Goal: Transaction & Acquisition: Purchase product/service

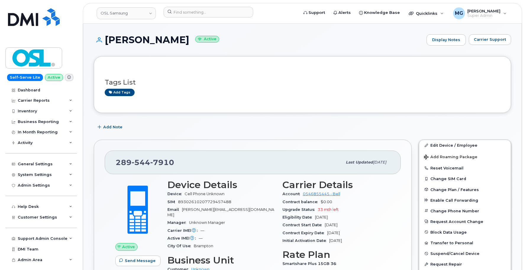
scroll to position [527, 0]
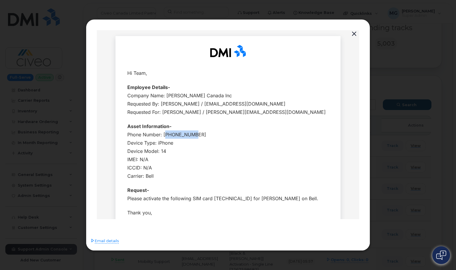
scroll to position [138, 0]
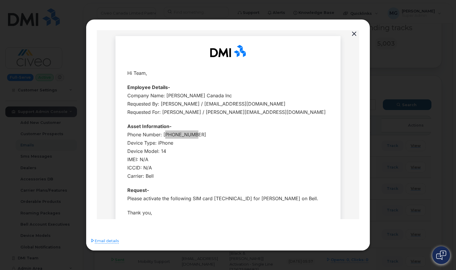
click at [353, 33] on button "button" at bounding box center [354, 34] width 9 height 8
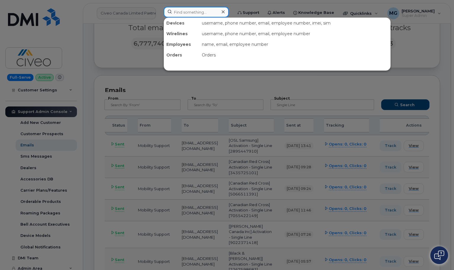
click at [175, 11] on input at bounding box center [196, 12] width 65 height 11
paste input "5878399217"
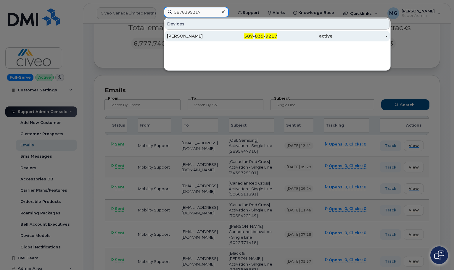
type input "5878399217"
click at [185, 37] on div "Adrian Farrell" at bounding box center [194, 36] width 55 height 6
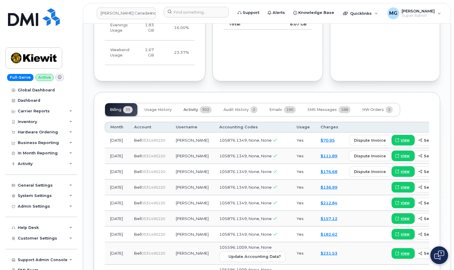
scroll to position [659, 0]
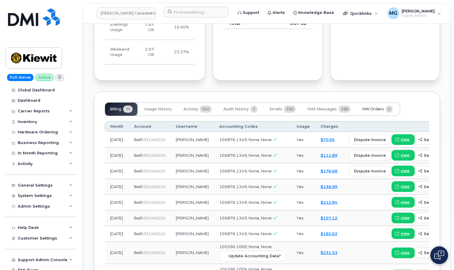
click at [369, 107] on span "HW Orders" at bounding box center [373, 109] width 22 height 5
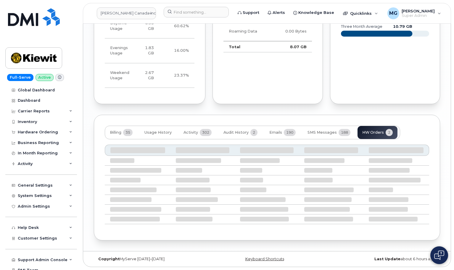
scroll to position [622, 0]
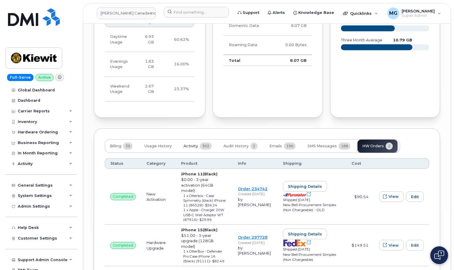
click at [194, 144] on span "Activity" at bounding box center [191, 146] width 15 height 5
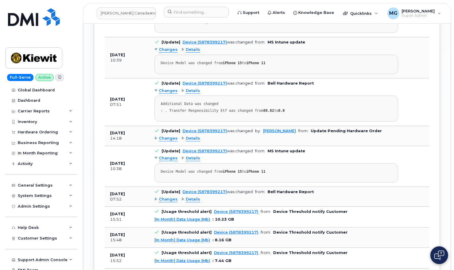
scroll to position [902, 0]
click at [156, 136] on div "Changes" at bounding box center [166, 139] width 23 height 6
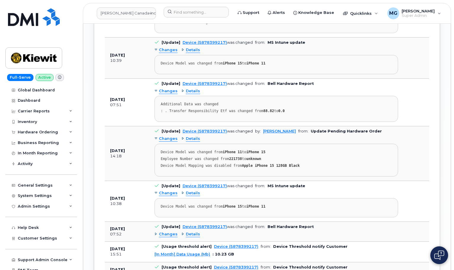
click at [188, 136] on span "Details" at bounding box center [193, 139] width 14 height 6
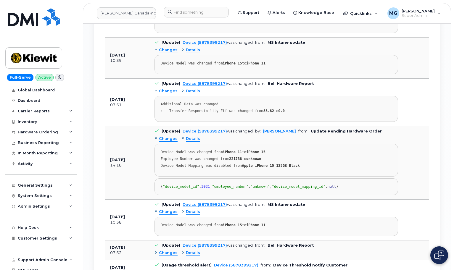
click at [169, 136] on span "Changes" at bounding box center [168, 139] width 19 height 6
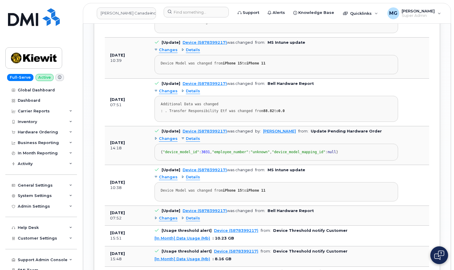
click at [184, 136] on div "Details" at bounding box center [190, 139] width 19 height 6
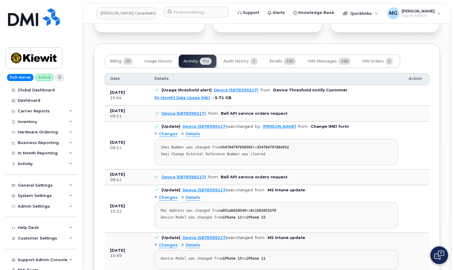
scroll to position [707, 0]
click at [285, 58] on span "190" at bounding box center [290, 61] width 12 height 7
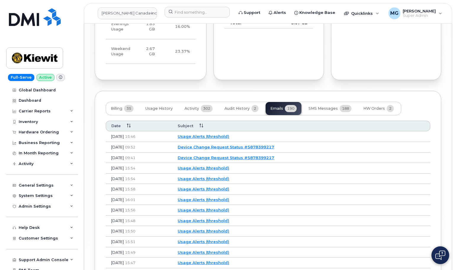
scroll to position [658, 0]
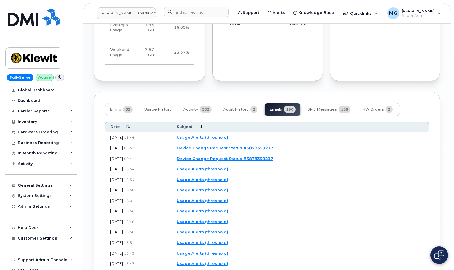
click at [244, 146] on link "Device Change Request Status #5878399217" at bounding box center [225, 148] width 97 height 5
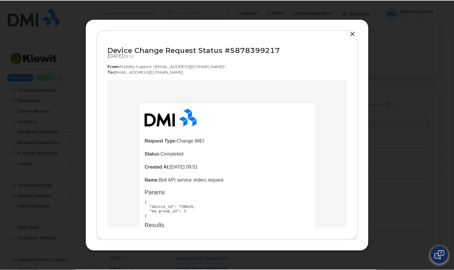
scroll to position [0, 0]
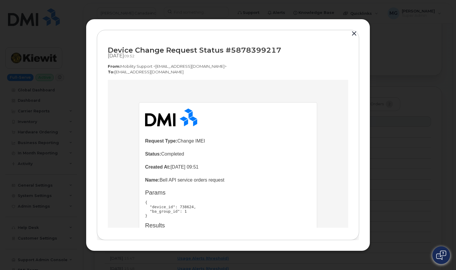
click at [351, 35] on button "button" at bounding box center [354, 34] width 9 height 8
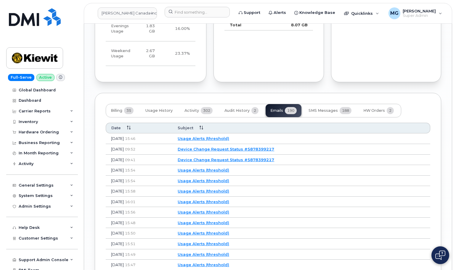
scroll to position [658, 0]
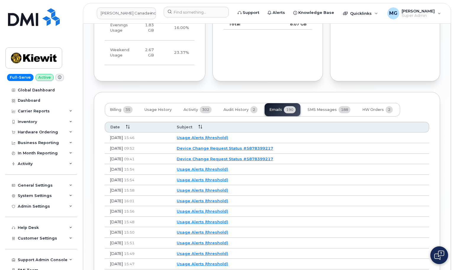
click at [239, 146] on link "Device Change Request Status #5878399217" at bounding box center [225, 148] width 97 height 5
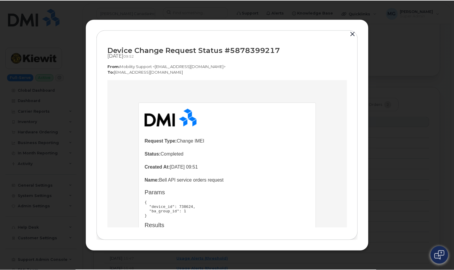
scroll to position [0, 0]
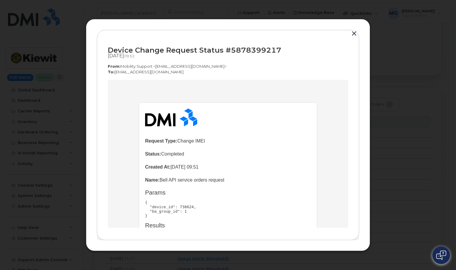
click at [355, 34] on button "button" at bounding box center [354, 34] width 9 height 8
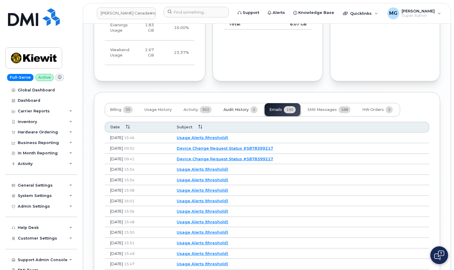
click at [236, 107] on span "Audit History" at bounding box center [236, 109] width 25 height 5
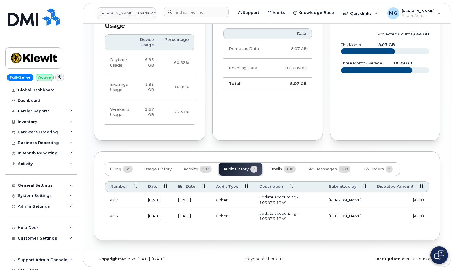
click at [280, 167] on span "Emails" at bounding box center [275, 169] width 13 height 5
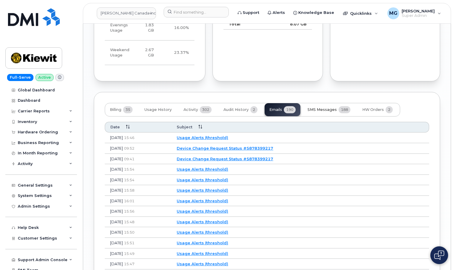
click at [325, 107] on span "SMS Messages" at bounding box center [322, 109] width 29 height 5
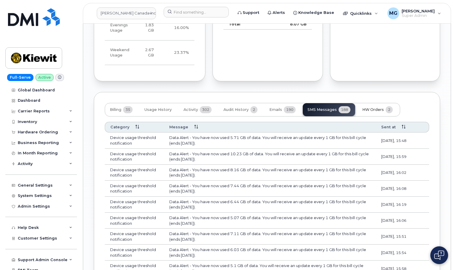
click at [373, 107] on span "HW Orders" at bounding box center [373, 109] width 22 height 5
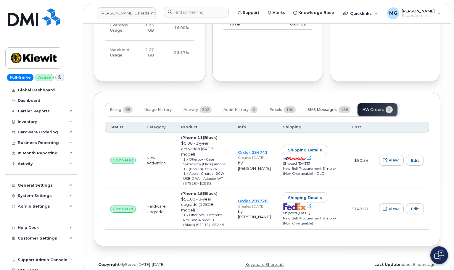
click at [326, 103] on button "SMS Messages 188" at bounding box center [329, 109] width 52 height 13
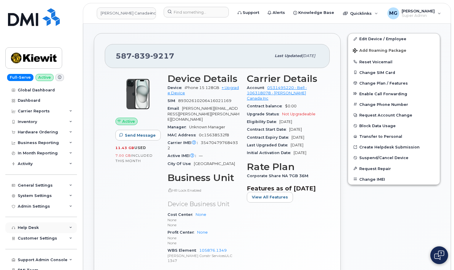
scroll to position [172, 0]
click at [132, 13] on link "Kiewit Canada Inc" at bounding box center [126, 13] width 59 height 12
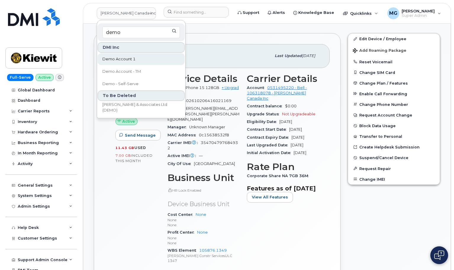
type input "demo"
click at [109, 60] on span "Demo Account 1" at bounding box center [118, 59] width 33 height 6
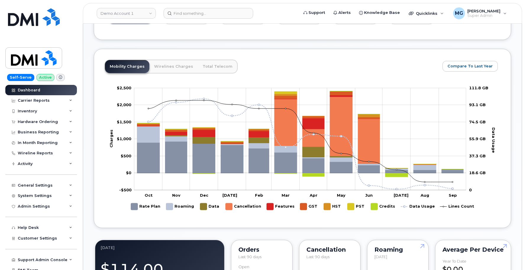
scroll to position [237, 0]
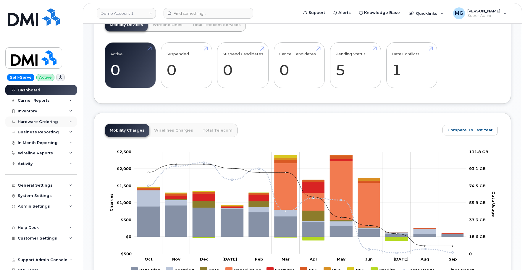
click at [38, 121] on div "Hardware Ordering" at bounding box center [38, 122] width 40 height 5
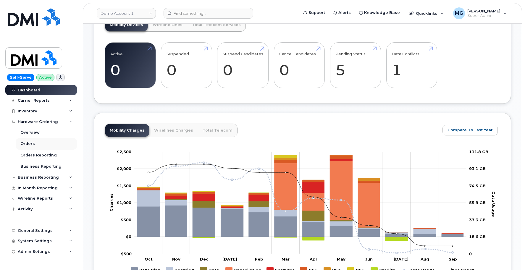
click at [32, 143] on div "Orders" at bounding box center [27, 143] width 15 height 5
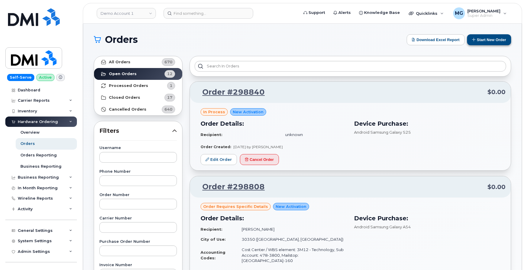
click at [454, 39] on button "Start New Order" at bounding box center [489, 39] width 44 height 11
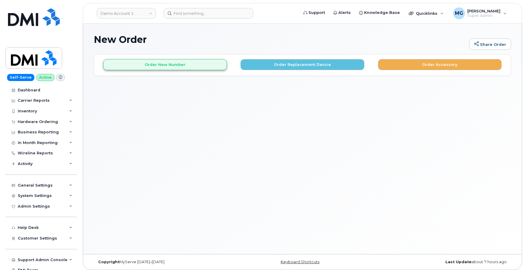
click at [155, 66] on button "Order New Number" at bounding box center [165, 64] width 124 height 11
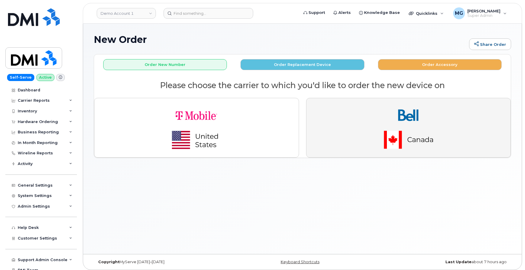
click at [370, 120] on img "button" at bounding box center [408, 128] width 83 height 50
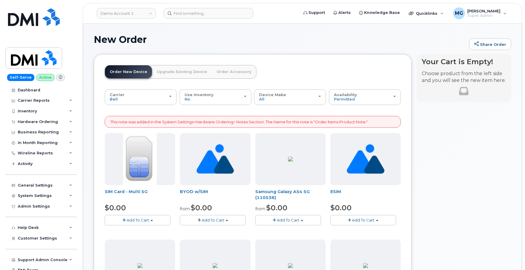
click at [304, 217] on button "Add To Cart" at bounding box center [288, 220] width 66 height 10
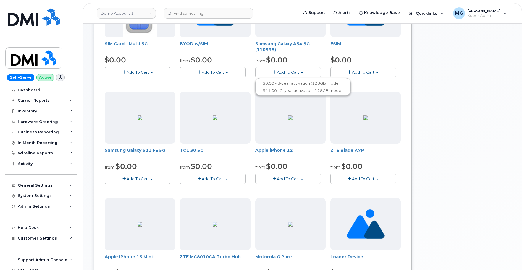
scroll to position [146, 0]
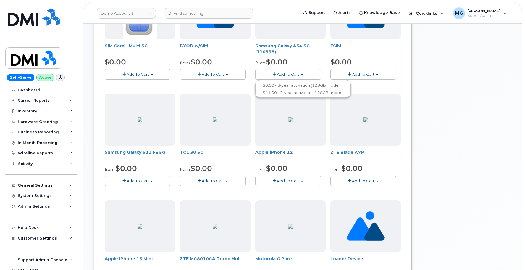
click at [141, 179] on span "Add To Cart" at bounding box center [138, 181] width 22 height 5
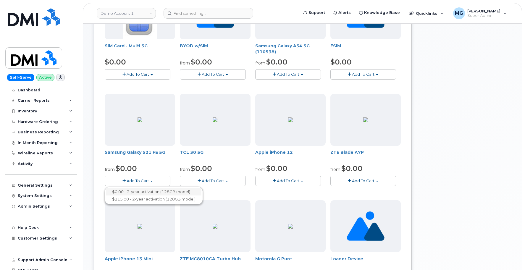
click at [139, 191] on link "$0.00 - 3-year activation (128GB model)" at bounding box center [153, 191] width 95 height 7
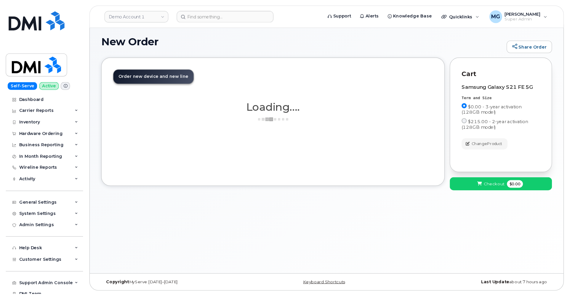
scroll to position [3, 0]
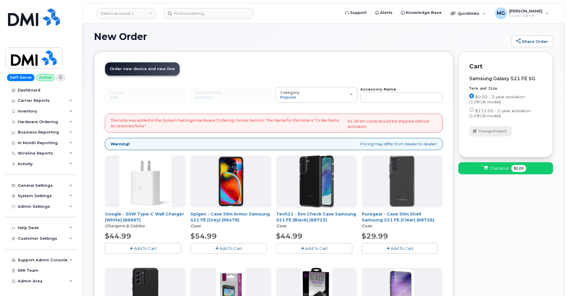
click at [482, 130] on span "Change Product" at bounding box center [492, 130] width 28 height 5
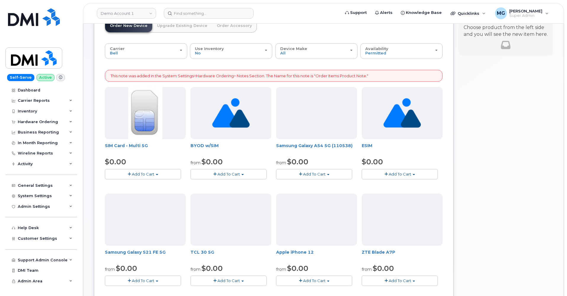
scroll to position [45, 0]
click at [155, 270] on button "Add To Cart" at bounding box center [143, 282] width 76 height 10
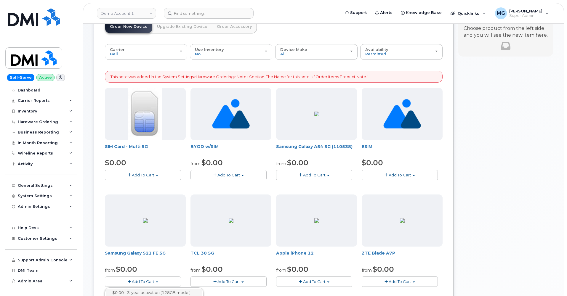
click at [153, 270] on link "$0.00 - 3-year activation (128GB model)" at bounding box center [153, 292] width 95 height 7
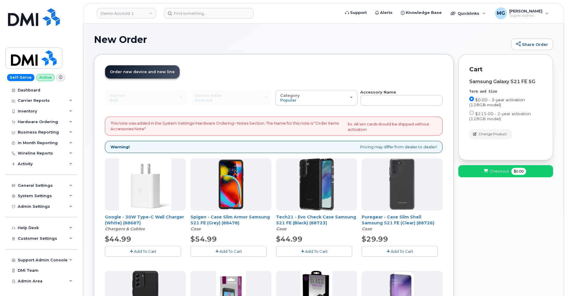
scroll to position [0, 0]
click at [421, 13] on span "Knowledge Base" at bounding box center [424, 13] width 36 height 6
click at [492, 172] on span "Checkout" at bounding box center [498, 171] width 19 height 6
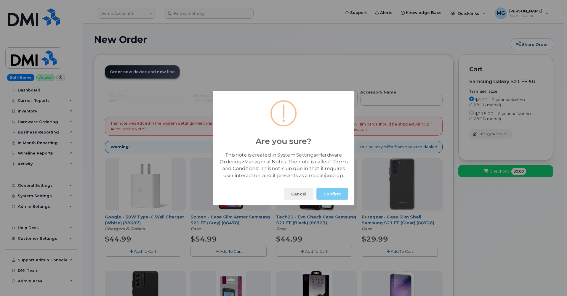
click at [340, 192] on button "Confirm" at bounding box center [332, 194] width 32 height 12
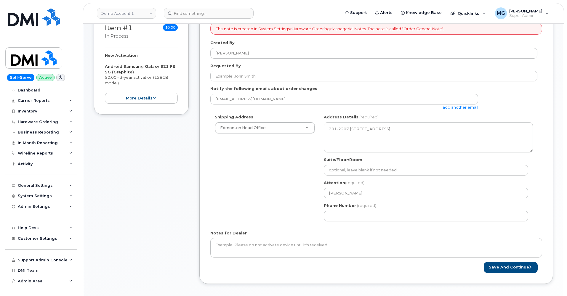
scroll to position [103, 0]
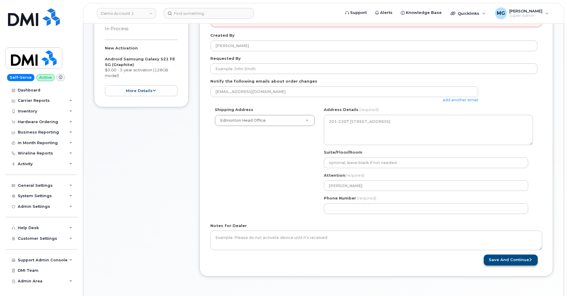
click at [505, 257] on button "Save and Continue" at bounding box center [510, 260] width 54 height 11
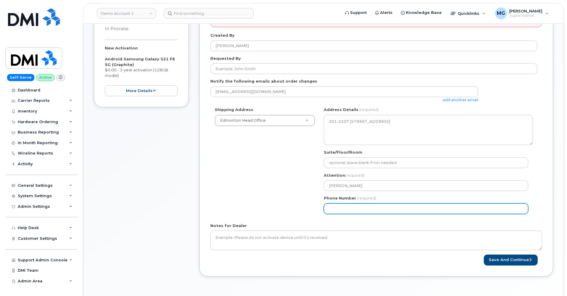
select select
type input "888555121"
select select
type input "8885551212"
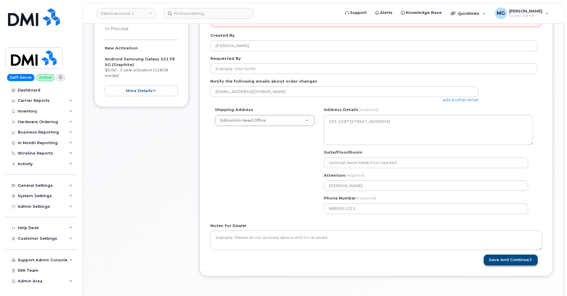
click at [509, 258] on button "Save and Continue" at bounding box center [510, 260] width 54 height 11
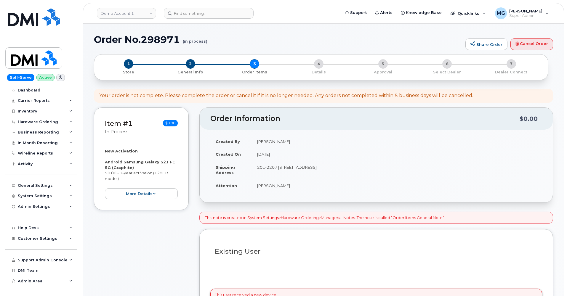
select select
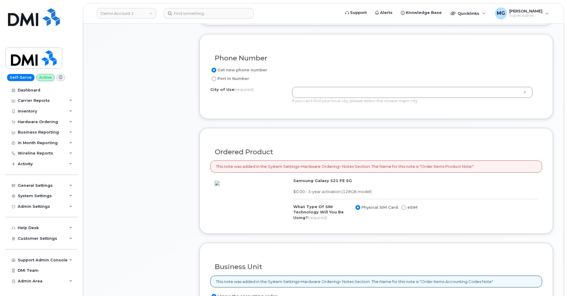
scroll to position [310, 0]
click at [404, 205] on input "eSIM" at bounding box center [403, 206] width 5 height 5
radio input "true"
click at [357, 204] on input "Physical SIM Card" at bounding box center [357, 206] width 5 height 5
radio input "true"
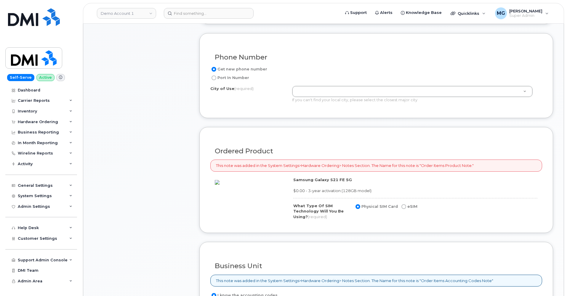
click at [402, 204] on input "eSIM" at bounding box center [403, 206] width 5 height 5
radio input "true"
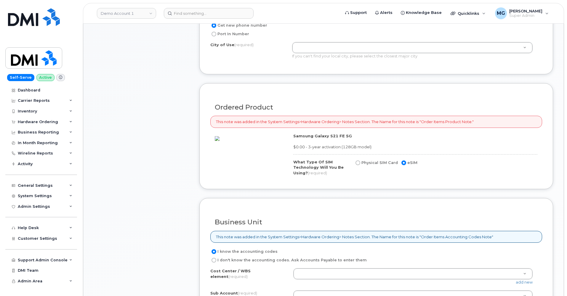
scroll to position [358, 0]
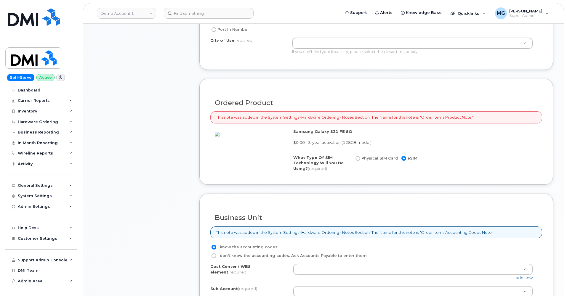
click at [359, 156] on input "Physical SIM Card" at bounding box center [357, 158] width 5 height 5
radio input "true"
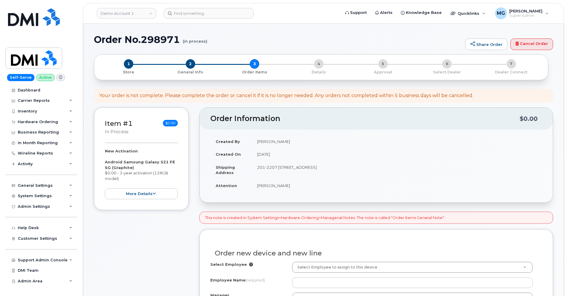
scroll to position [0, 0]
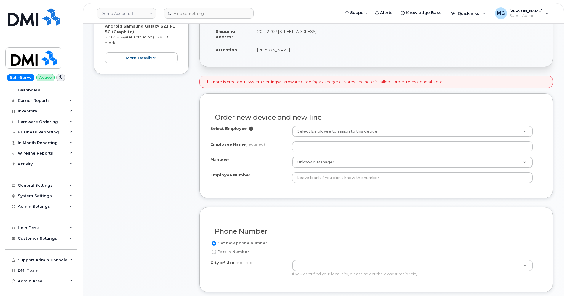
scroll to position [137, 0]
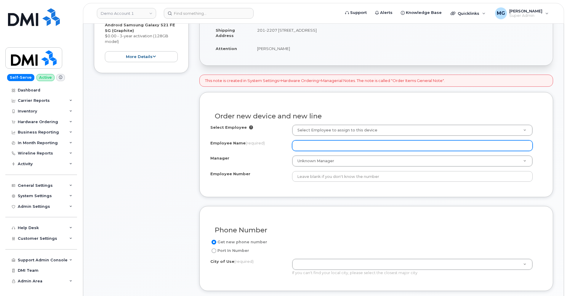
click at [310, 144] on input "Employee Name (required)" at bounding box center [412, 145] width 240 height 11
type input "M"
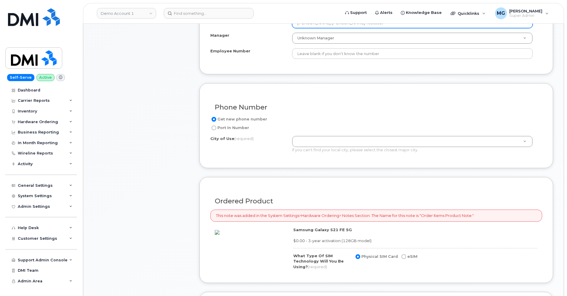
scroll to position [260, 0]
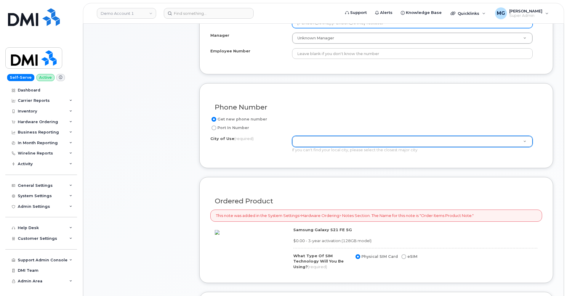
type input "[PERSON_NAME] [PERSON_NAME] TestUser"
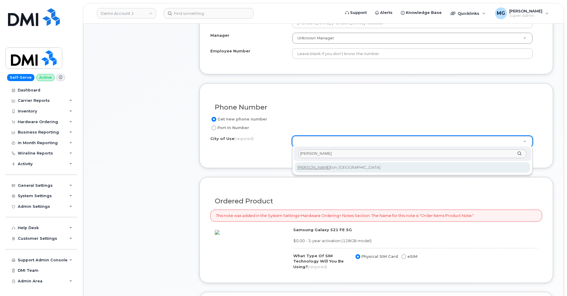
type input "Edmon"
type input "182"
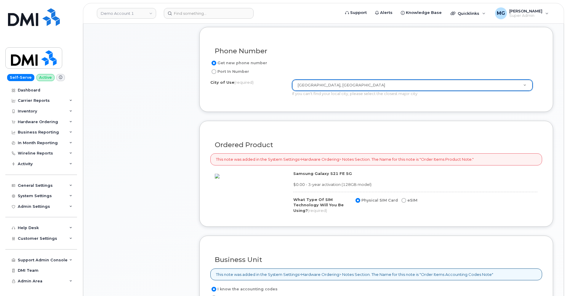
scroll to position [320, 0]
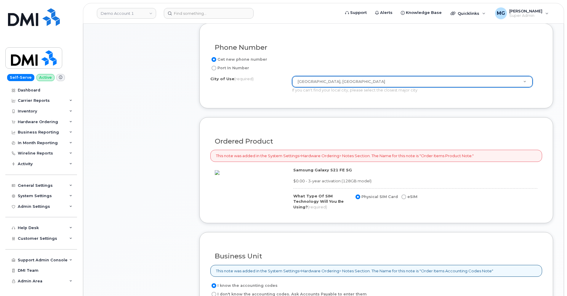
click at [401, 195] on input "eSIM" at bounding box center [403, 197] width 5 height 5
radio input "true"
click at [358, 195] on input "Physical SIM Card" at bounding box center [357, 197] width 5 height 5
radio input "true"
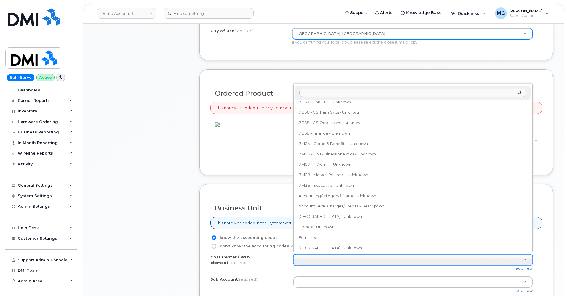
scroll to position [1184, 0]
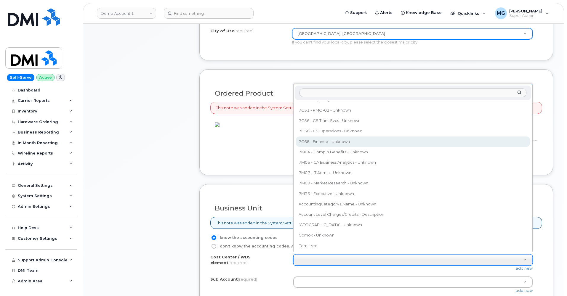
select select "7G68 - Finance"
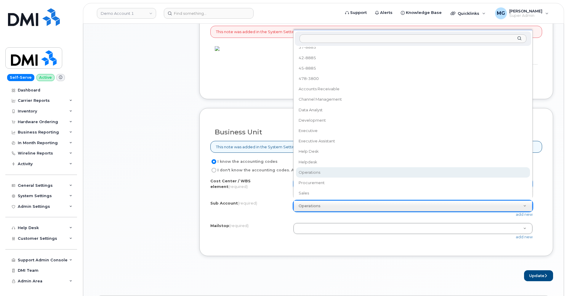
scroll to position [23, 0]
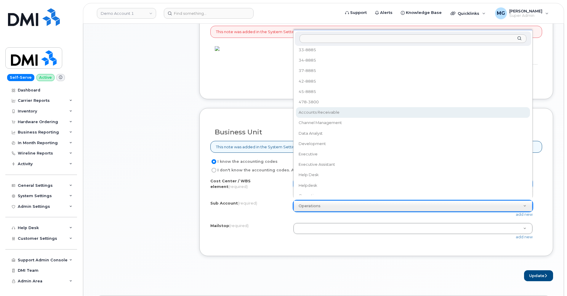
select select "Accounts Receivable"
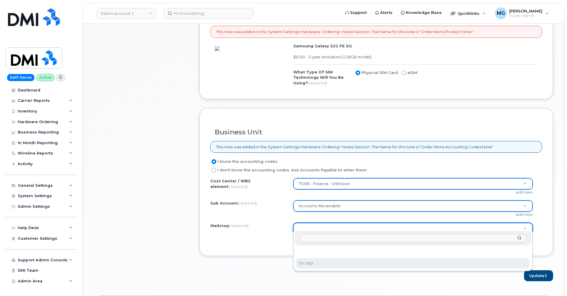
select select "TX-160"
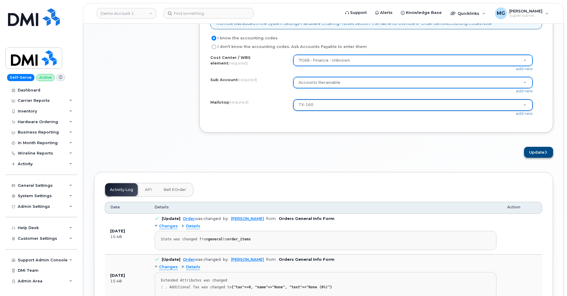
scroll to position [563, 0]
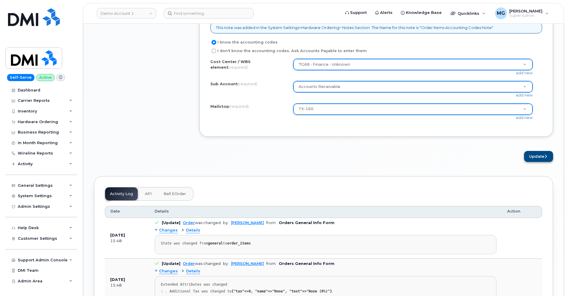
click at [535, 152] on button "Update" at bounding box center [538, 156] width 29 height 11
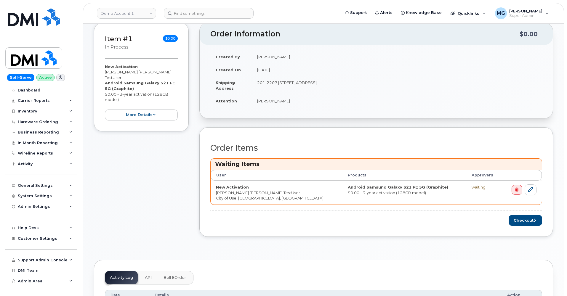
scroll to position [103, 0]
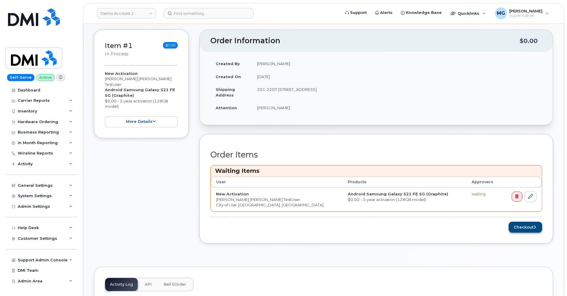
click at [520, 225] on button "Checkout" at bounding box center [524, 227] width 33 height 11
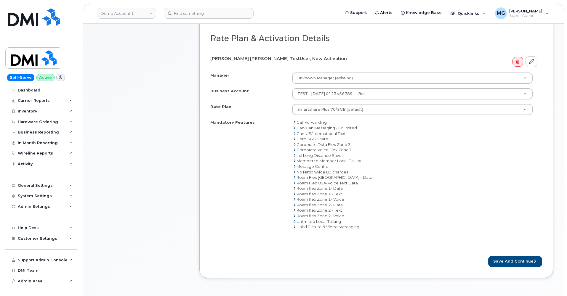
scroll to position [194, 0]
click at [510, 255] on button "Save and Continue" at bounding box center [515, 260] width 54 height 11
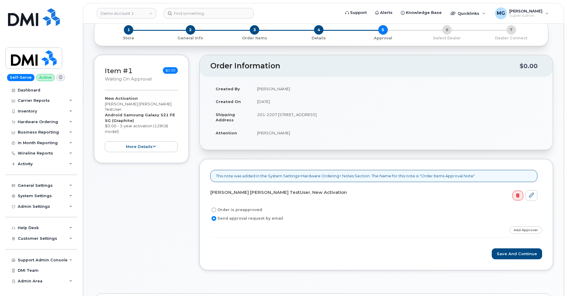
scroll to position [38, 0]
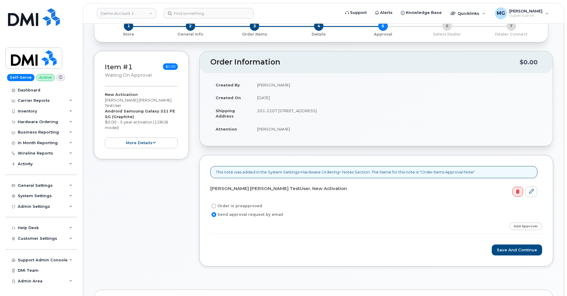
click at [234, 205] on label "Order is preapproved" at bounding box center [236, 205] width 52 height 7
click at [216, 205] on input "Order is preapproved" at bounding box center [213, 206] width 5 height 5
radio input "true"
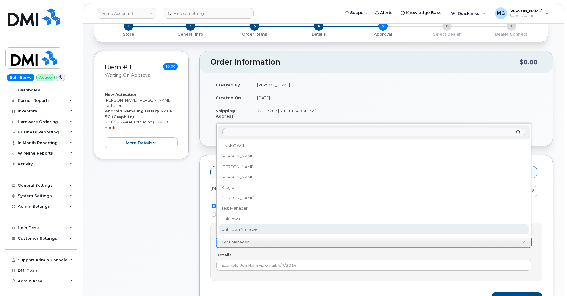
select select "528671"
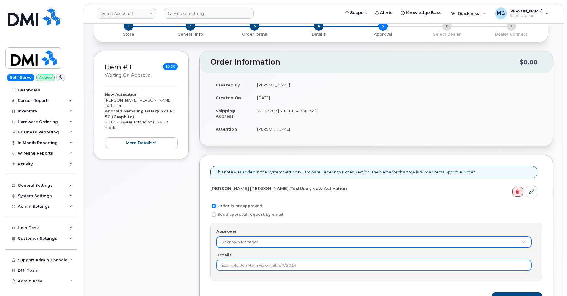
click at [262, 264] on input "Details" at bounding box center [373, 265] width 315 height 11
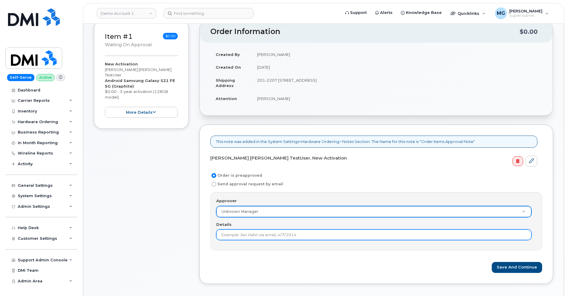
scroll to position [69, 0]
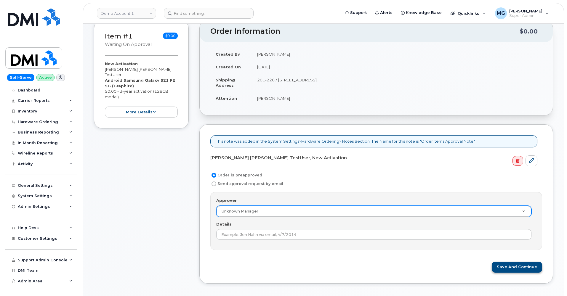
click at [509, 265] on button "Save and Continue" at bounding box center [516, 267] width 50 height 11
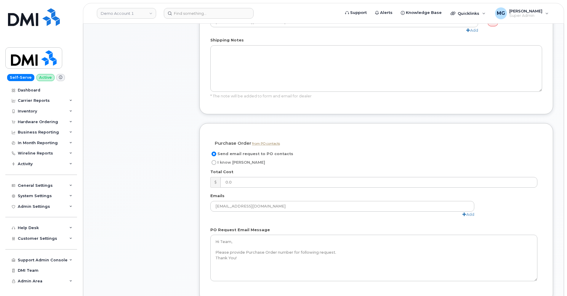
scroll to position [366, 0]
click at [215, 160] on input "I know [PERSON_NAME]" at bounding box center [213, 162] width 5 height 5
radio input "true"
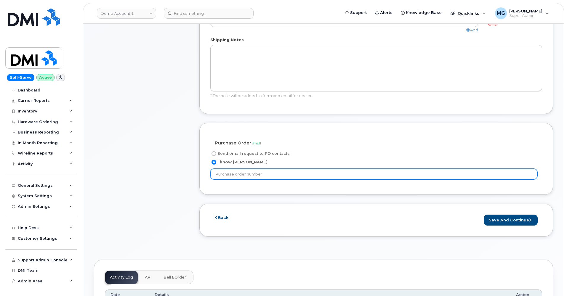
click at [248, 169] on input "text" at bounding box center [373, 174] width 327 height 11
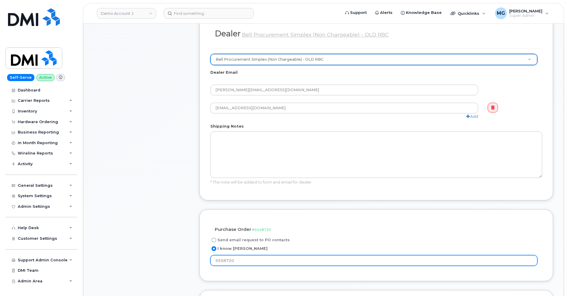
scroll to position [285, 0]
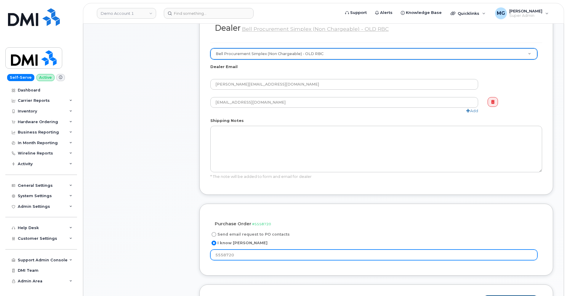
type input "5558720"
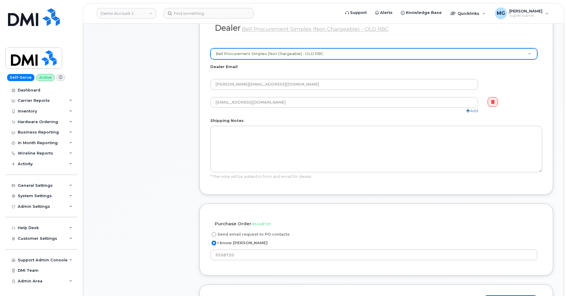
click at [517, 295] on button "Save and Continue" at bounding box center [510, 300] width 54 height 11
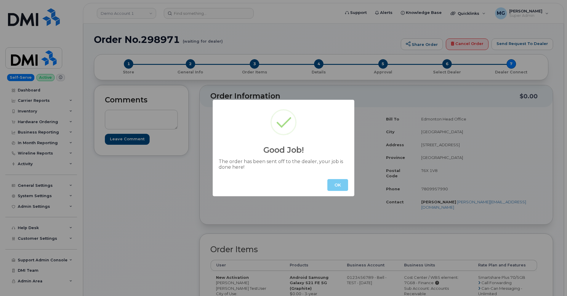
click at [337, 184] on button "OK" at bounding box center [337, 185] width 21 height 12
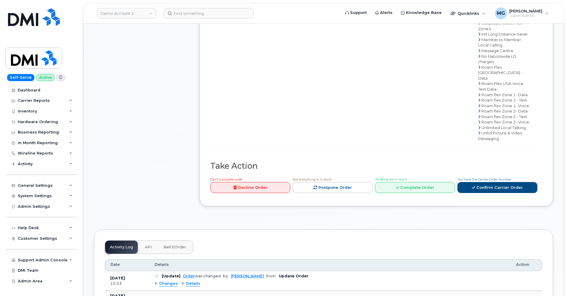
scroll to position [296, 0]
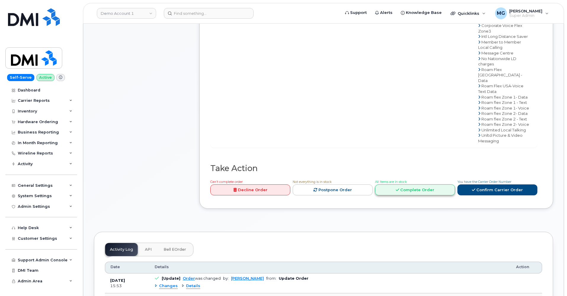
click at [400, 195] on link "Complete Order" at bounding box center [415, 189] width 80 height 11
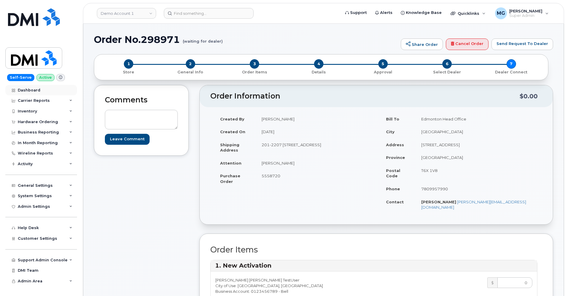
scroll to position [0, 0]
click at [35, 121] on div "Hardware Ordering" at bounding box center [38, 122] width 40 height 5
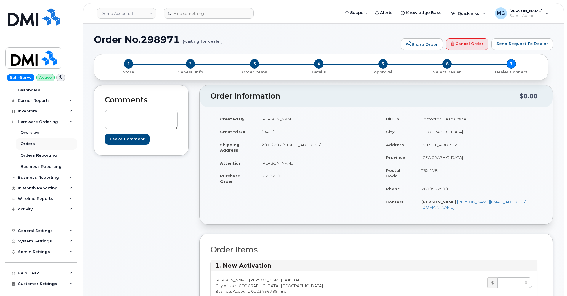
click at [28, 144] on div "Orders" at bounding box center [27, 143] width 15 height 5
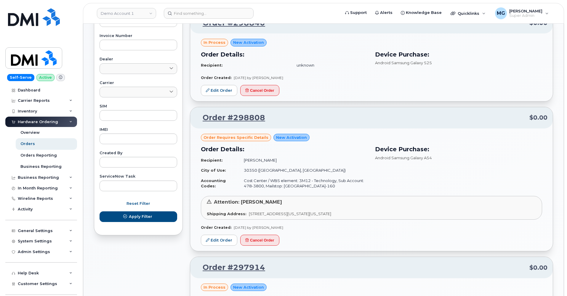
scroll to position [232, 0]
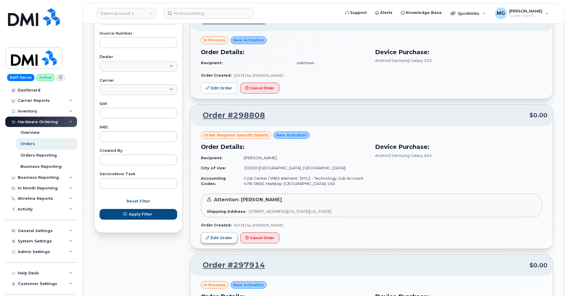
click at [217, 234] on link "Edit Order" at bounding box center [219, 237] width 36 height 11
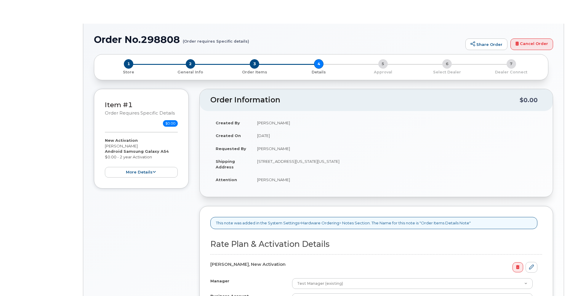
select select "Bus Unl Phone"
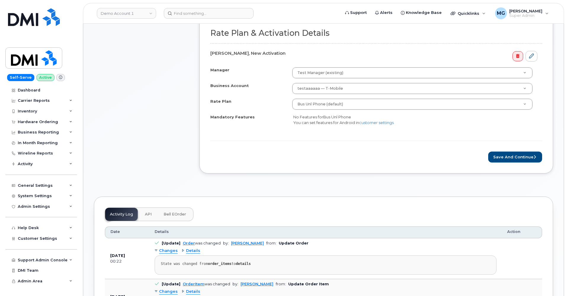
scroll to position [210, 0]
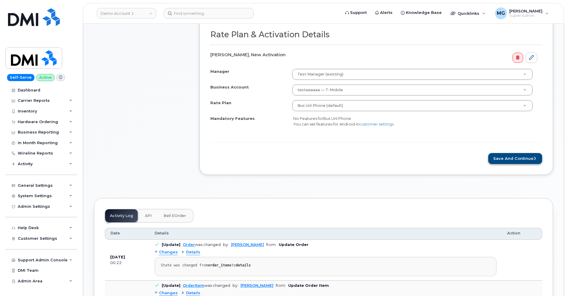
click at [503, 157] on button "Save and Continue" at bounding box center [515, 158] width 54 height 11
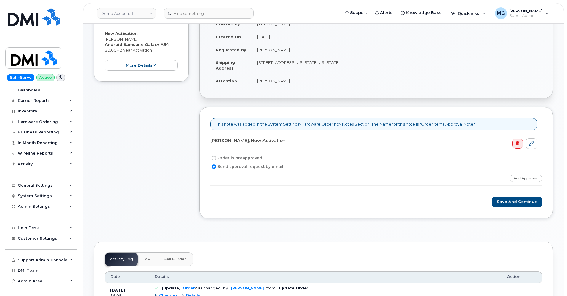
scroll to position [101, 0]
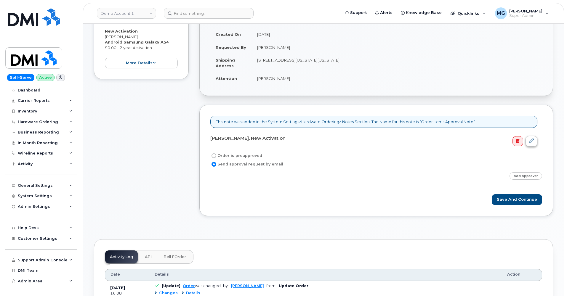
click at [532, 139] on icon at bounding box center [531, 141] width 5 height 5
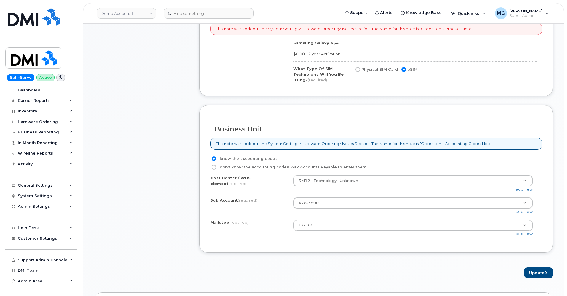
scroll to position [444, 0]
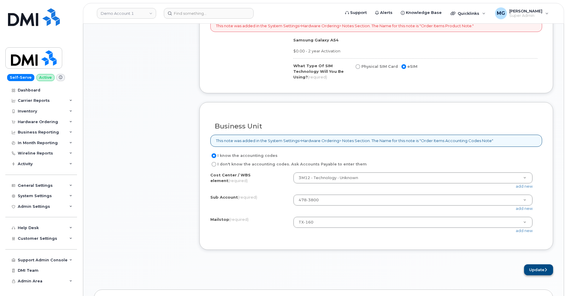
click at [532, 265] on button "Update" at bounding box center [538, 269] width 29 height 11
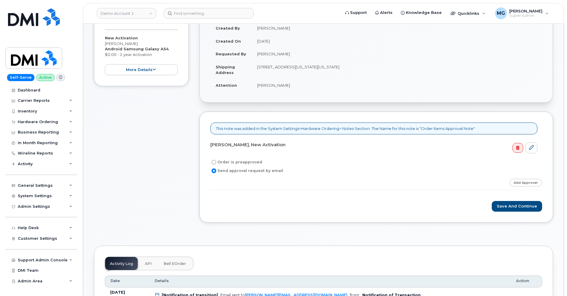
scroll to position [121, 0]
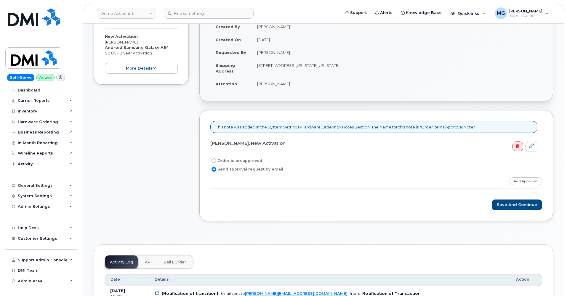
click at [226, 159] on label "Order is preapproved" at bounding box center [236, 160] width 52 height 7
click at [216, 159] on input "Order is preapproved" at bounding box center [213, 160] width 5 height 5
radio input "true"
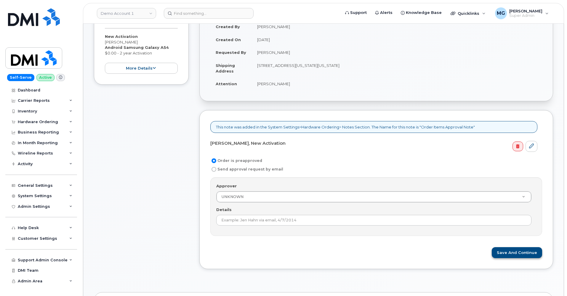
click at [512, 249] on button "Save and Continue" at bounding box center [516, 252] width 50 height 11
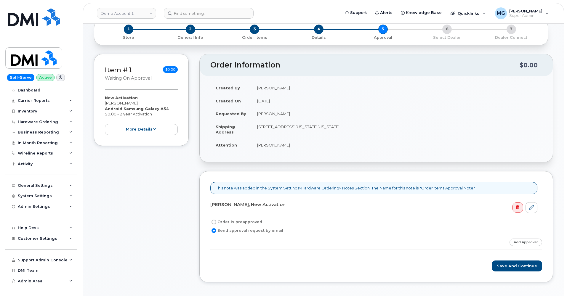
scroll to position [74, 0]
click at [227, 219] on label "Order is preapproved" at bounding box center [236, 221] width 52 height 7
click at [216, 219] on input "Order is preapproved" at bounding box center [213, 221] width 5 height 5
radio input "true"
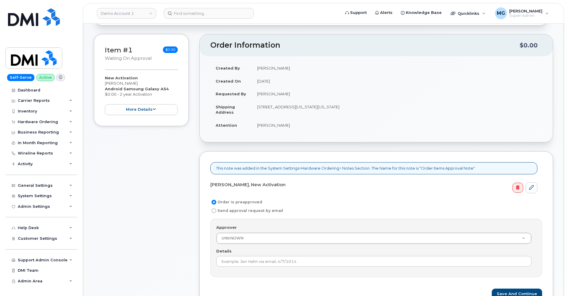
scroll to position [94, 0]
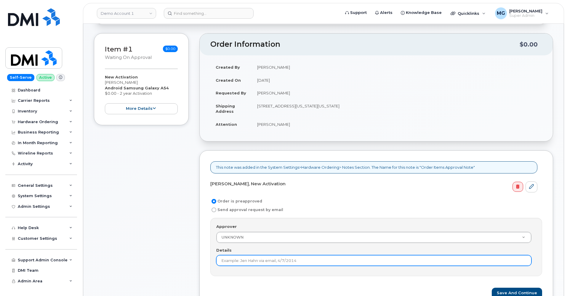
click at [281, 258] on input "Details" at bounding box center [373, 260] width 315 height 11
type input "S"
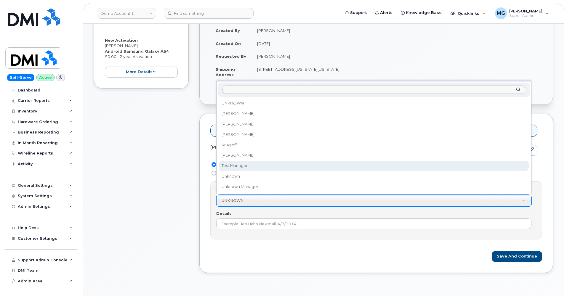
scroll to position [128, 0]
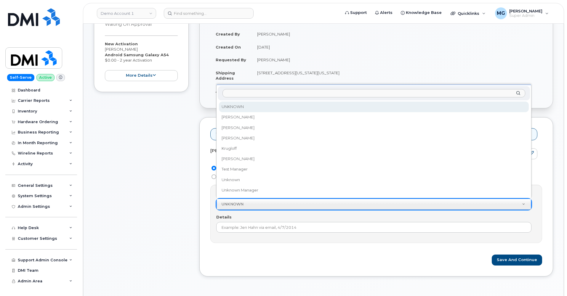
click at [244, 96] on input "Approver" at bounding box center [373, 93] width 303 height 9
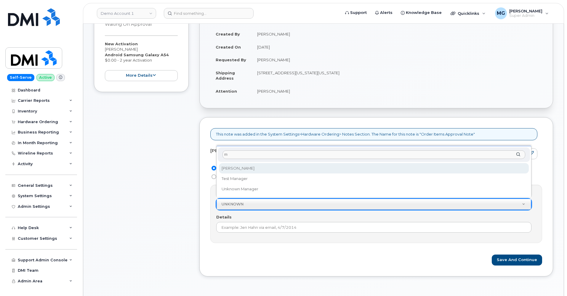
type input "m"
select select "2352180"
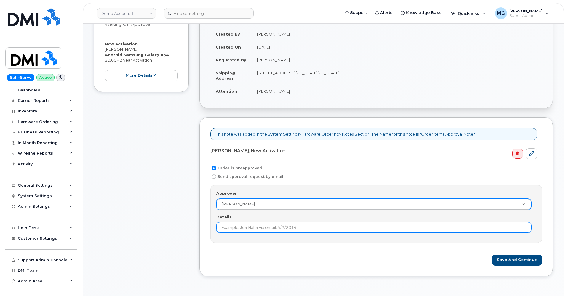
click at [236, 224] on input "Details" at bounding box center [373, 227] width 315 height 11
type input "n"
type input "James@test.test"
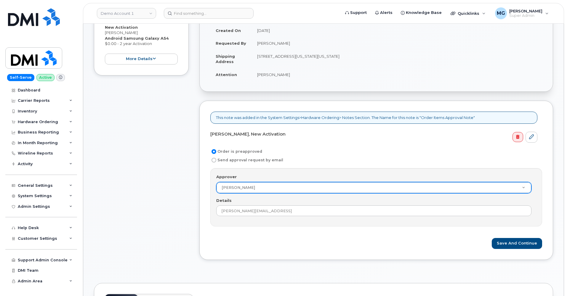
scroll to position [152, 0]
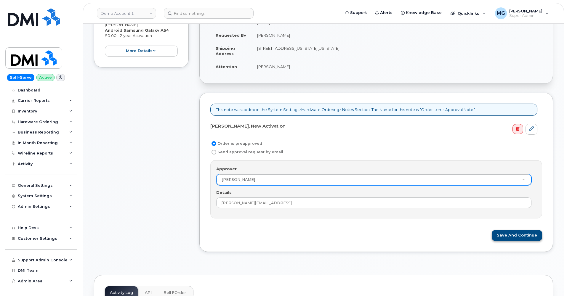
click at [515, 233] on button "Save and Continue" at bounding box center [516, 235] width 50 height 11
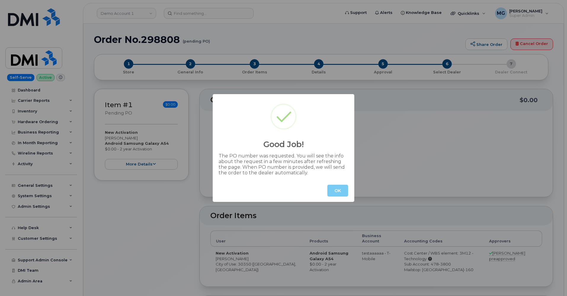
click at [337, 190] on button "OK" at bounding box center [337, 191] width 21 height 12
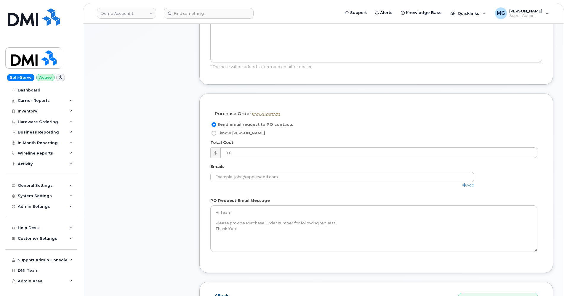
scroll to position [384, 0]
click at [215, 131] on input "I know PO" at bounding box center [213, 133] width 5 height 5
radio input "true"
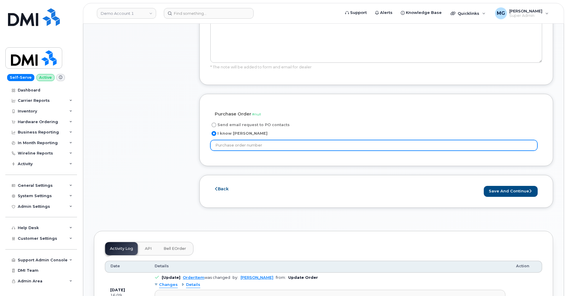
click at [269, 142] on input "text" at bounding box center [373, 145] width 327 height 11
type input "PO82222245"
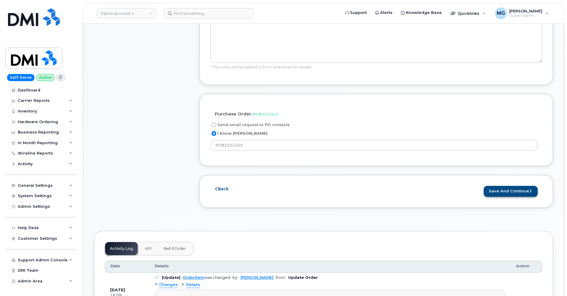
click at [499, 186] on button "Save and Continue" at bounding box center [510, 191] width 54 height 11
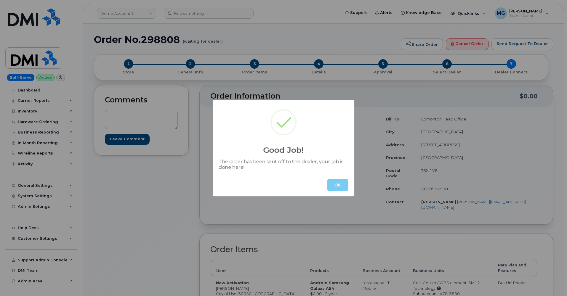
click at [338, 188] on button "OK" at bounding box center [337, 185] width 21 height 12
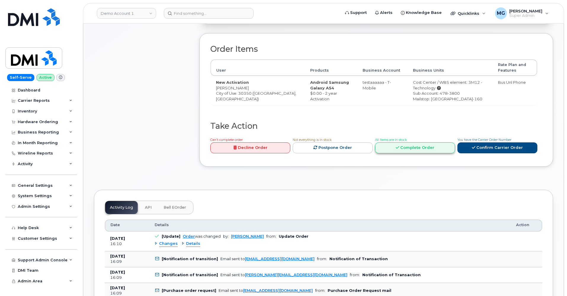
scroll to position [198, 0]
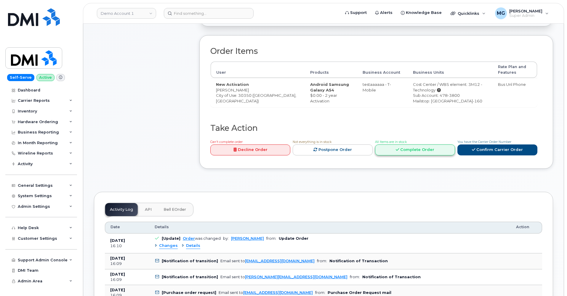
click at [409, 144] on link "Complete Order" at bounding box center [415, 149] width 80 height 11
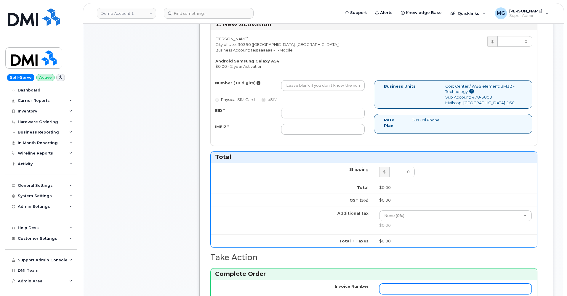
scroll to position [226, 0]
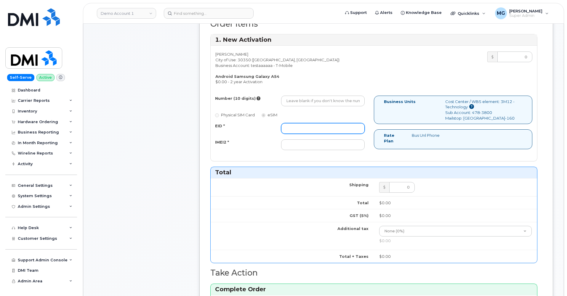
click at [293, 123] on input "EID *" at bounding box center [322, 128] width 83 height 11
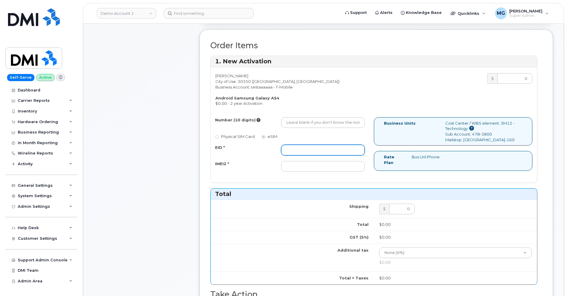
scroll to position [203, 0]
click at [291, 118] on input "Number (10 digits)" at bounding box center [322, 123] width 83 height 11
click at [293, 146] on input "EID *" at bounding box center [322, 151] width 83 height 11
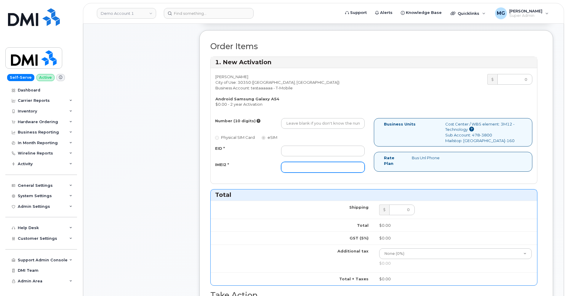
click at [294, 162] on input "IMEI2 *" at bounding box center [322, 167] width 83 height 11
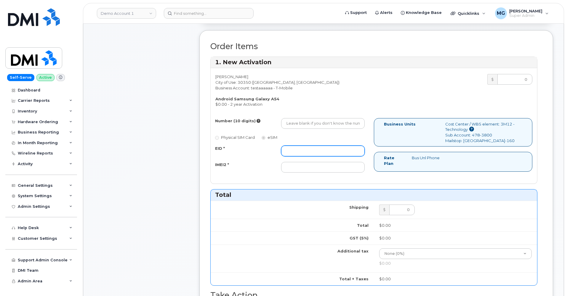
click at [291, 146] on input "EID *" at bounding box center [322, 151] width 83 height 11
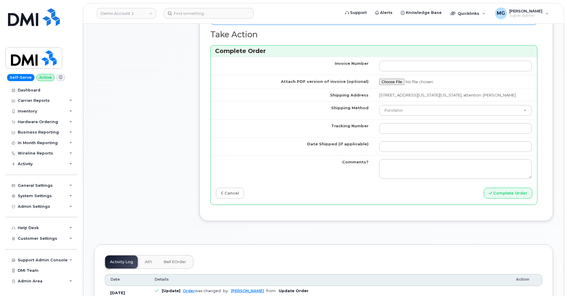
scroll to position [465, 0]
click at [499, 188] on button "Complete Order" at bounding box center [507, 193] width 49 height 11
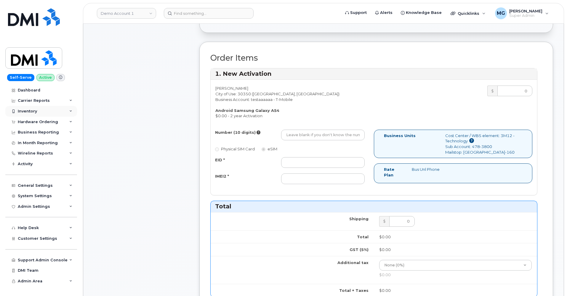
scroll to position [192, 0]
click at [289, 157] on input "EID *" at bounding box center [322, 162] width 83 height 11
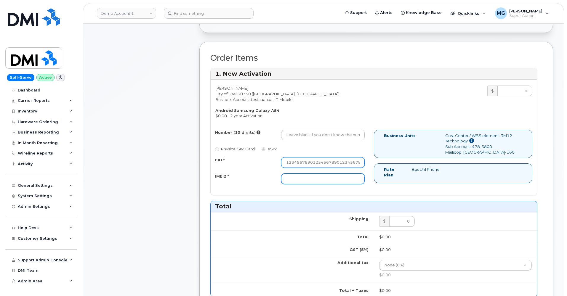
type input "12345678901234567890123456789012"
click at [287, 173] on input "IMEI2 *" at bounding box center [322, 178] width 83 height 11
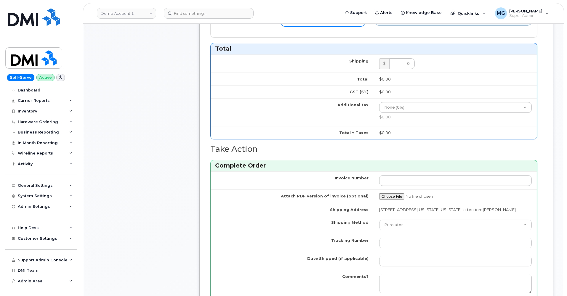
scroll to position [359, 0]
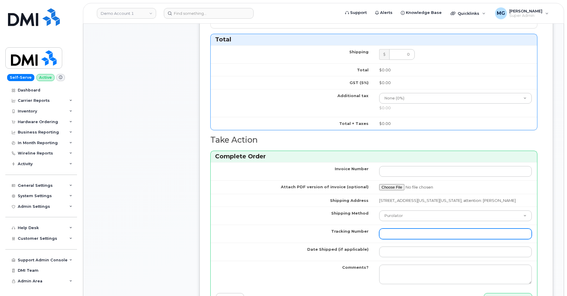
type input "90876546743214"
click at [386, 229] on input "Tracking Number" at bounding box center [455, 234] width 152 height 11
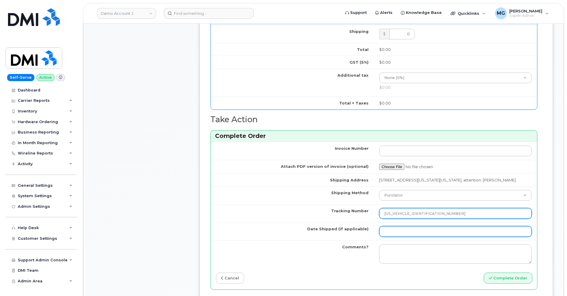
scroll to position [380, 0]
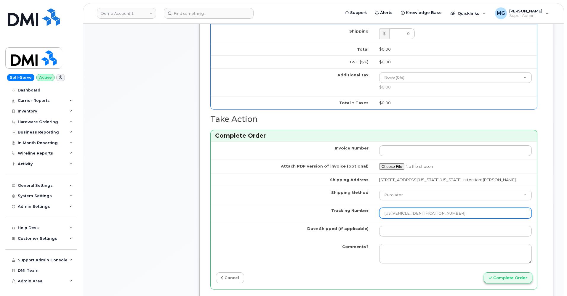
type input "[US_VEHICLE_IDENTIFICATION_NUMBER]"
click at [500, 272] on button "Complete Order" at bounding box center [507, 277] width 49 height 11
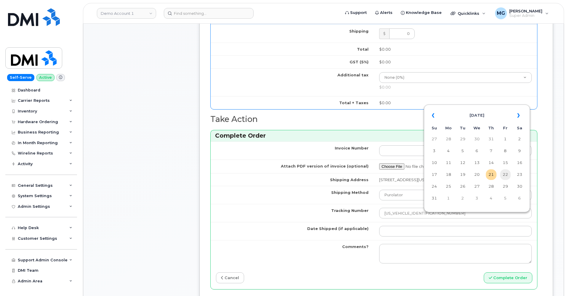
click at [507, 176] on td "22" at bounding box center [505, 174] width 11 height 11
type input "[DATE]"
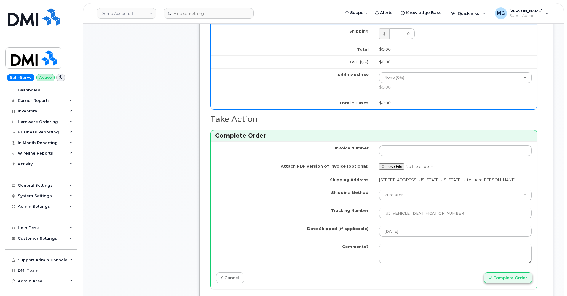
click at [499, 272] on button "Complete Order" at bounding box center [507, 277] width 49 height 11
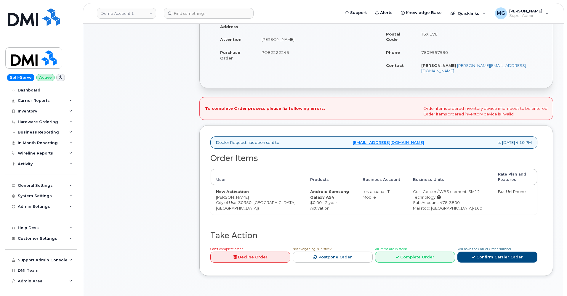
scroll to position [136, 0]
click at [417, 252] on link "Complete Order" at bounding box center [415, 257] width 80 height 11
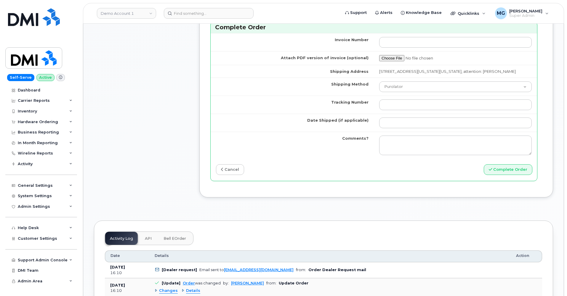
scroll to position [535, 0]
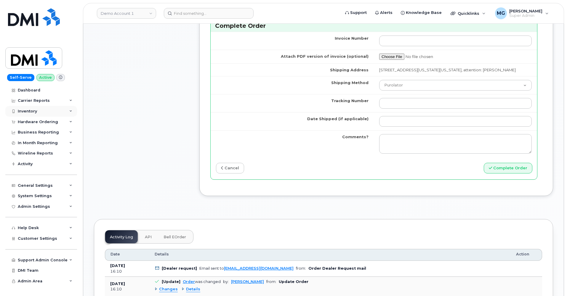
click at [34, 111] on div "Inventory" at bounding box center [27, 111] width 19 height 5
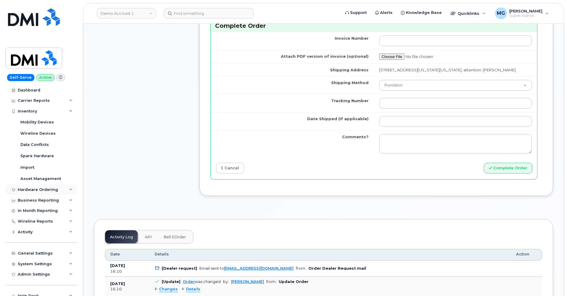
click at [38, 189] on div "Hardware Ordering" at bounding box center [38, 189] width 40 height 5
click at [32, 210] on div "Orders" at bounding box center [27, 211] width 15 height 5
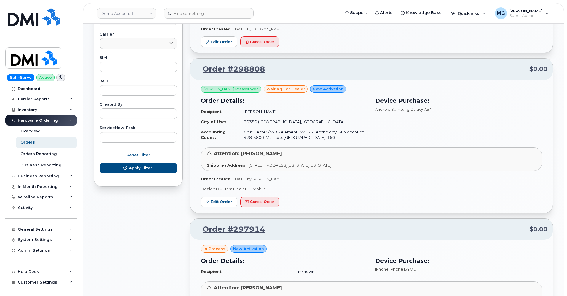
scroll to position [276, 0]
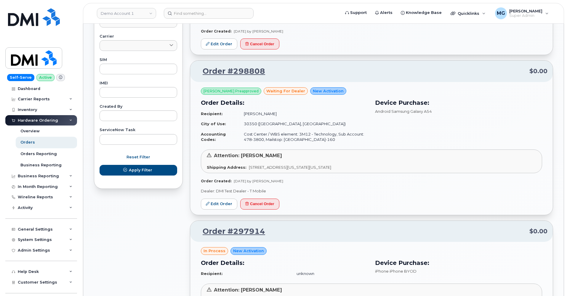
click at [229, 69] on link "Order #298808" at bounding box center [230, 71] width 70 height 11
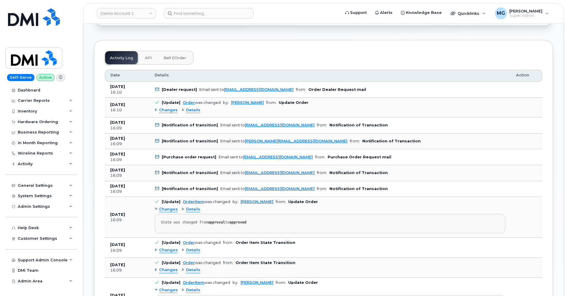
scroll to position [296, 0]
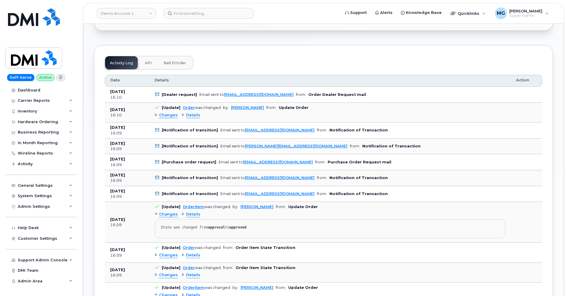
click at [147, 61] on span "API" at bounding box center [148, 63] width 7 height 5
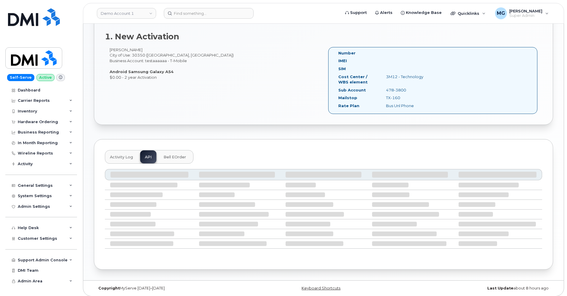
click at [176, 155] on span "Bell eOrder" at bounding box center [174, 157] width 22 height 5
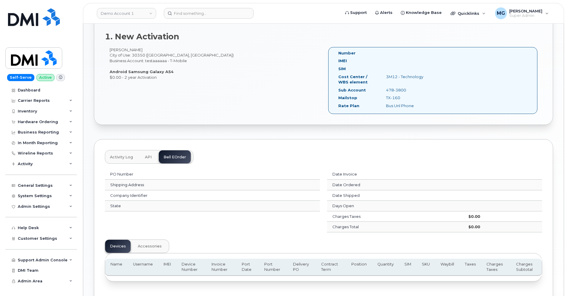
click at [148, 155] on span "API" at bounding box center [148, 157] width 7 height 5
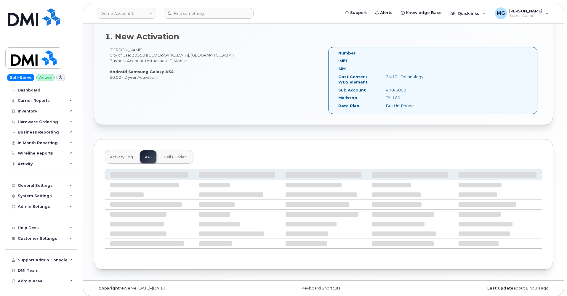
click at [176, 155] on span "Bell eOrder" at bounding box center [174, 157] width 22 height 5
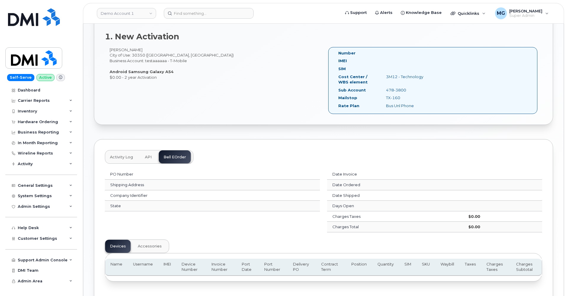
click at [148, 155] on span "API" at bounding box center [148, 157] width 7 height 5
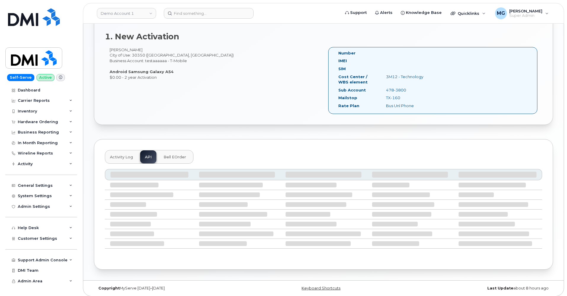
click at [173, 155] on span "Bell eOrder" at bounding box center [174, 157] width 22 height 5
